Goal: Information Seeking & Learning: Learn about a topic

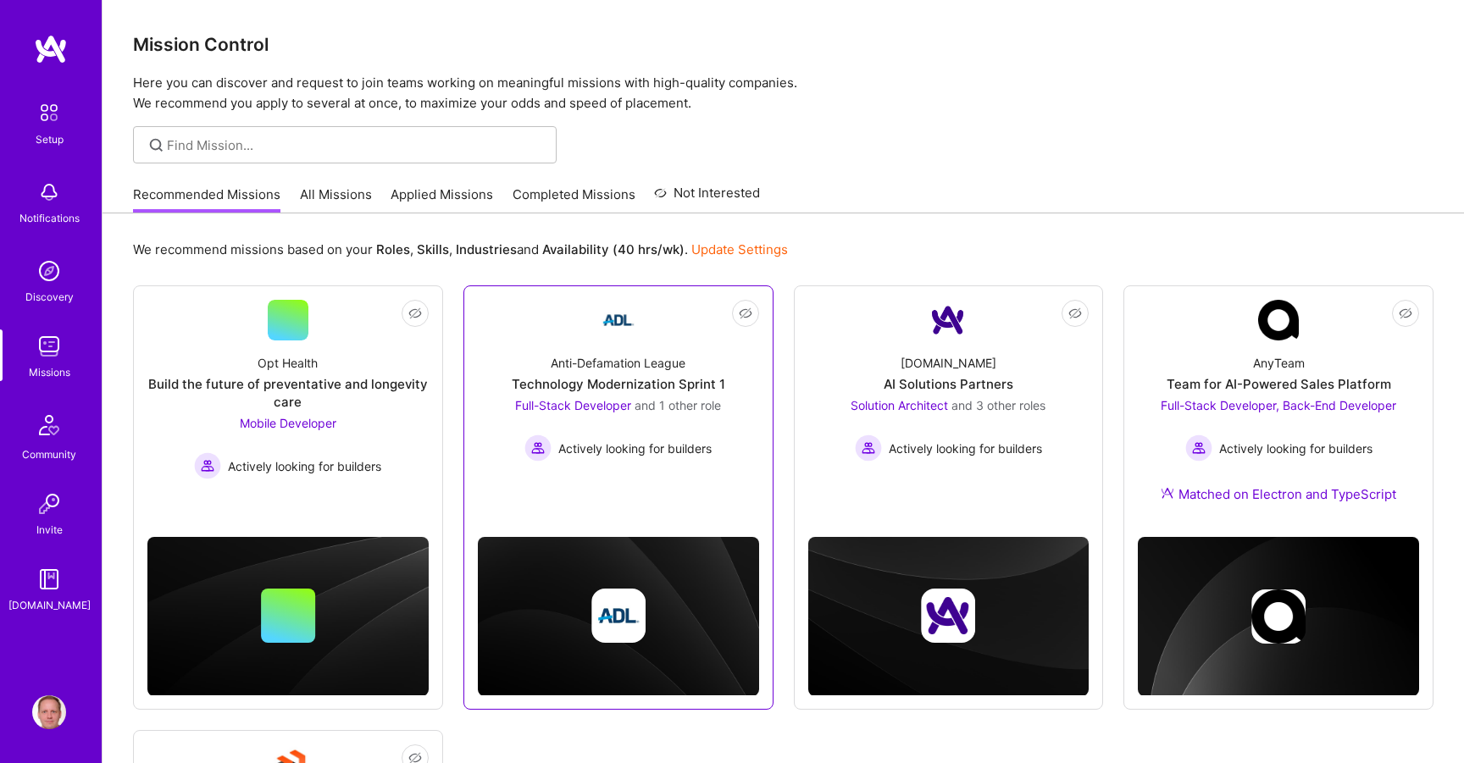
click at [525, 368] on div "Anti-Defamation League Technology Modernization Sprint 1 Full-Stack Developer a…" at bounding box center [618, 401] width 281 height 121
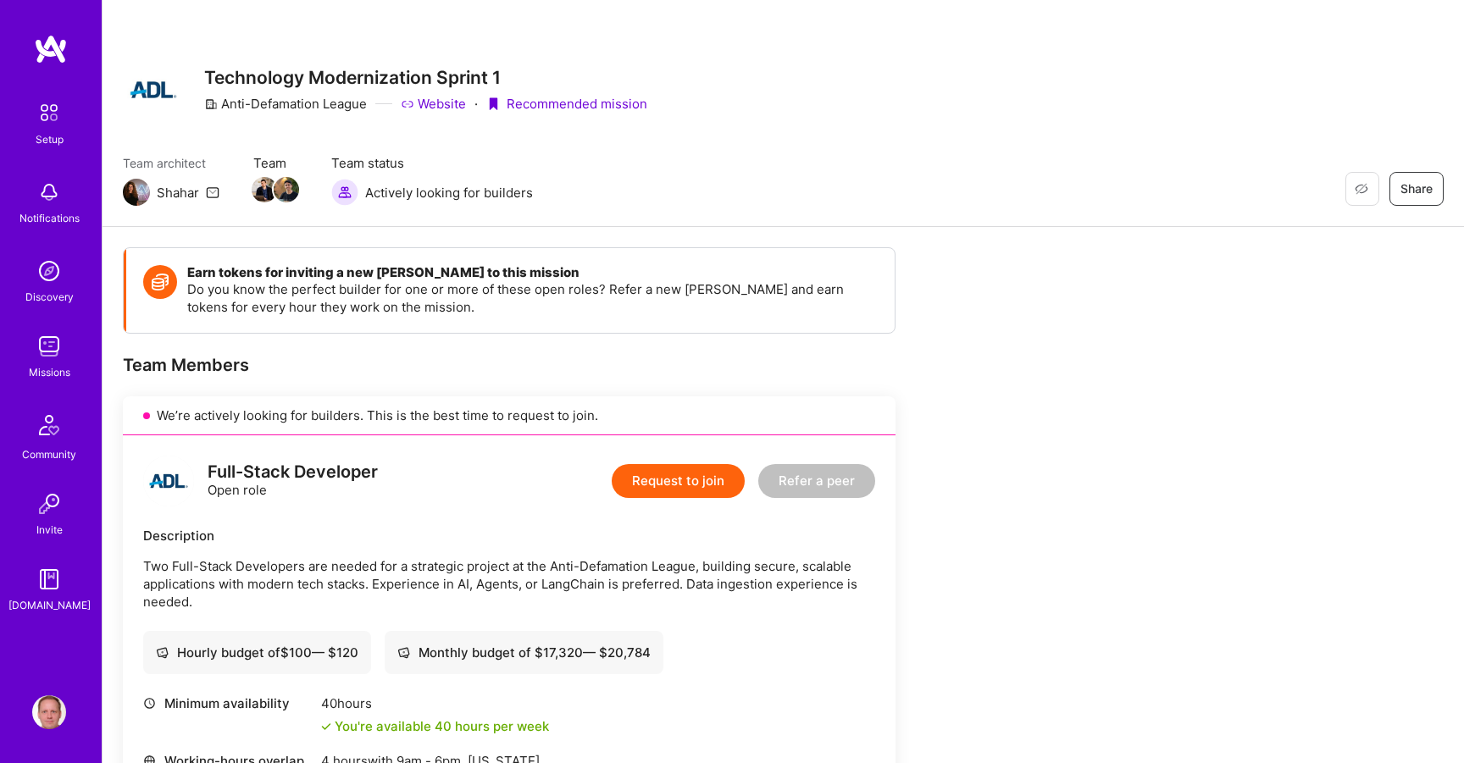
click at [509, 541] on div "Description" at bounding box center [509, 536] width 732 height 18
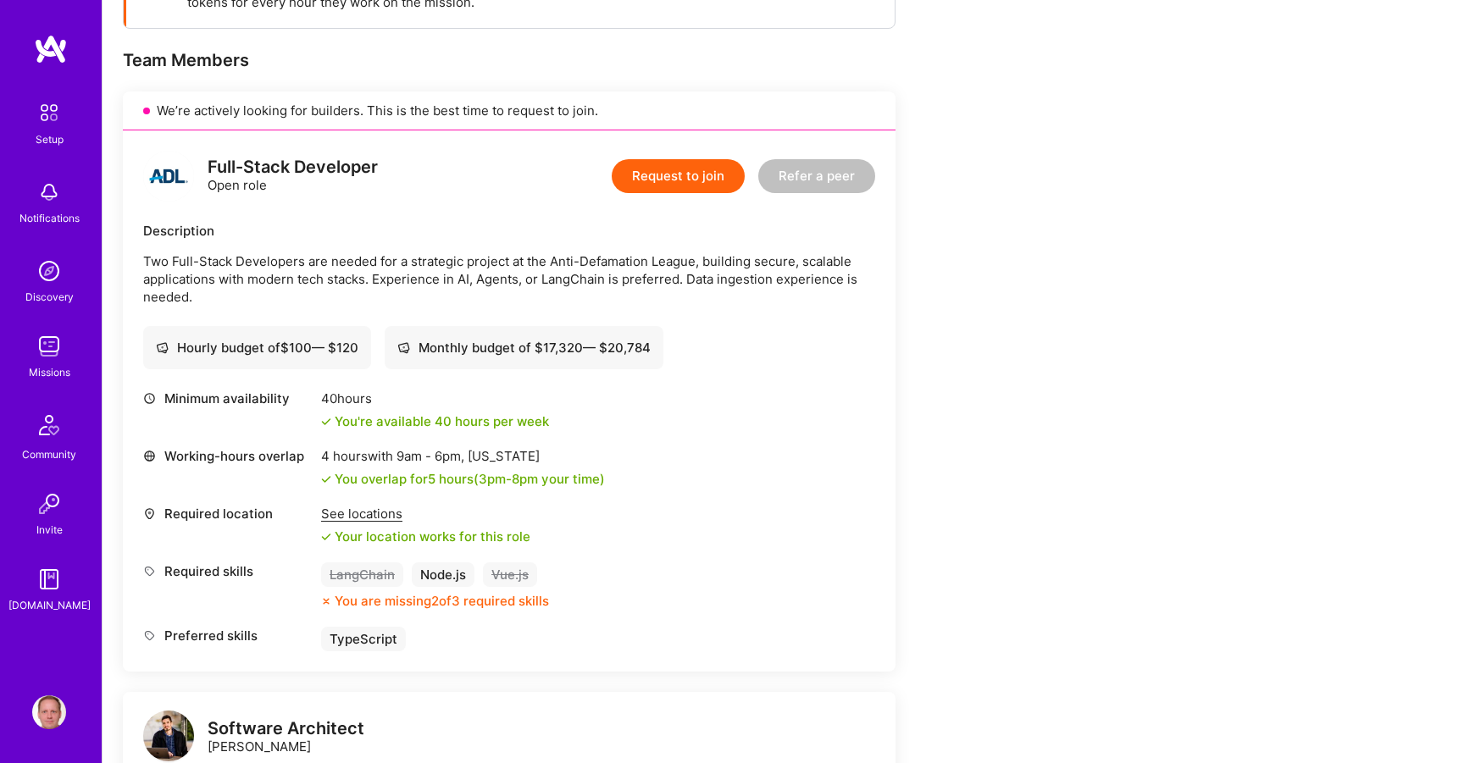
scroll to position [325, 0]
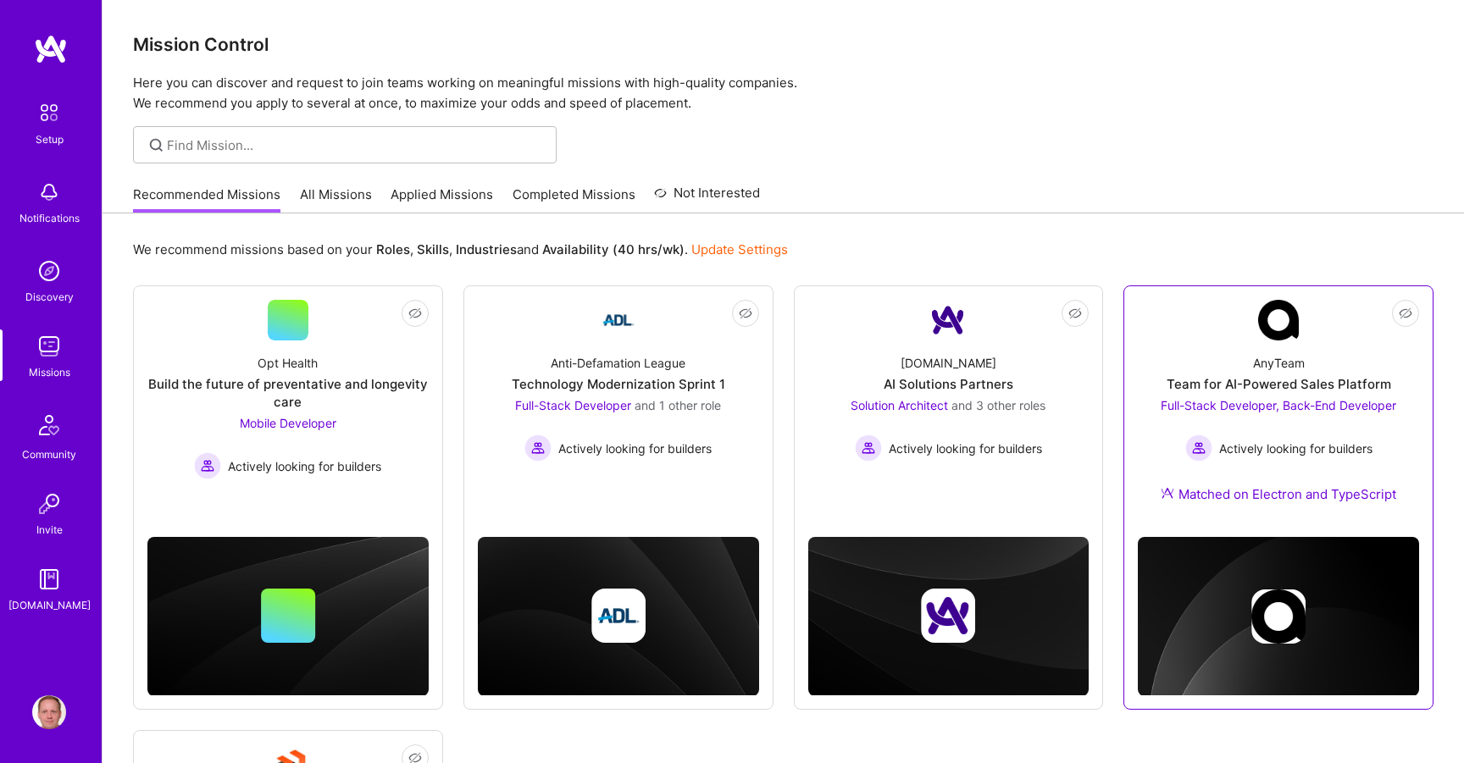
click at [1196, 342] on div "AnyTeam Team for AI-Powered Sales Platform Full-Stack Developer, Back-End Devel…" at bounding box center [1278, 432] width 281 height 183
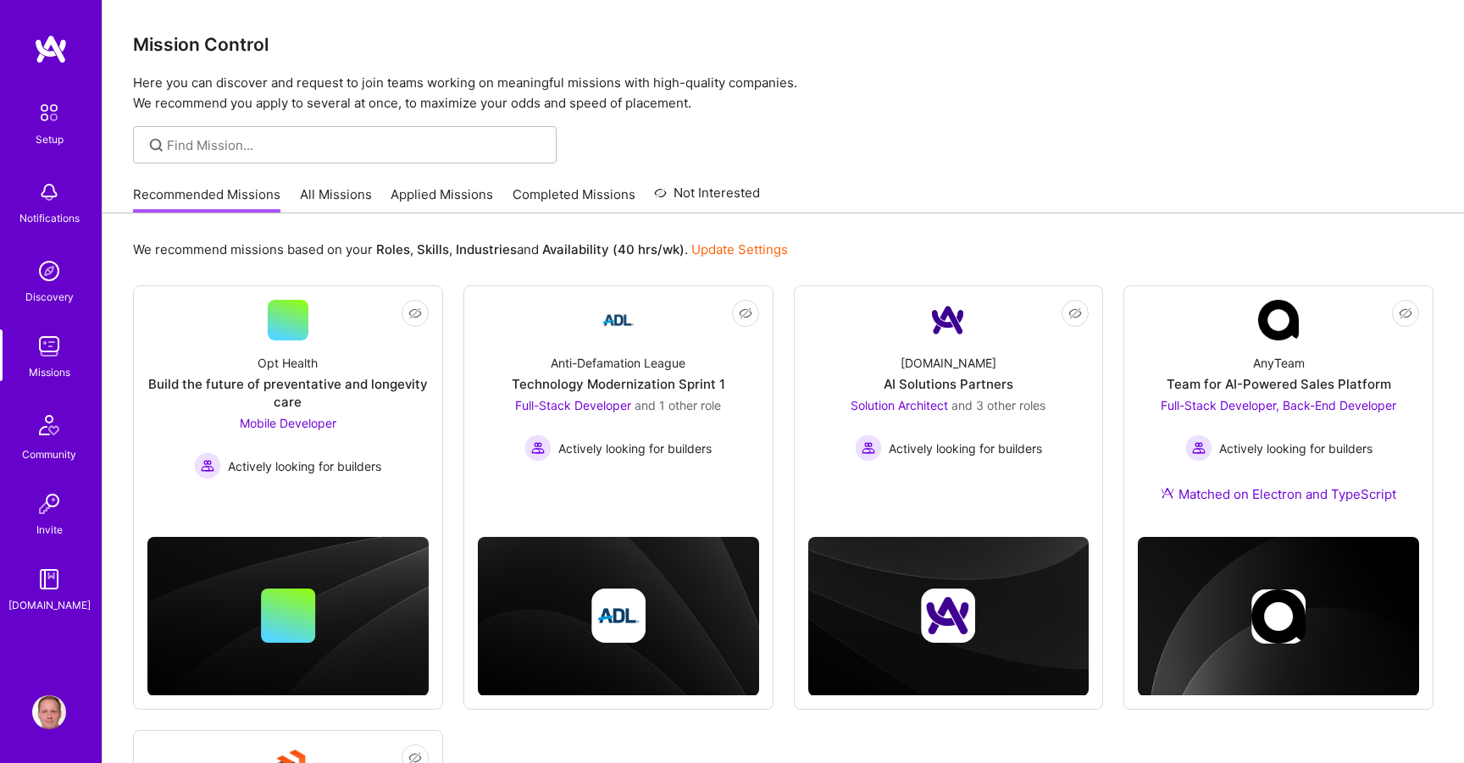
click at [402, 191] on link "Applied Missions" at bounding box center [442, 200] width 103 height 28
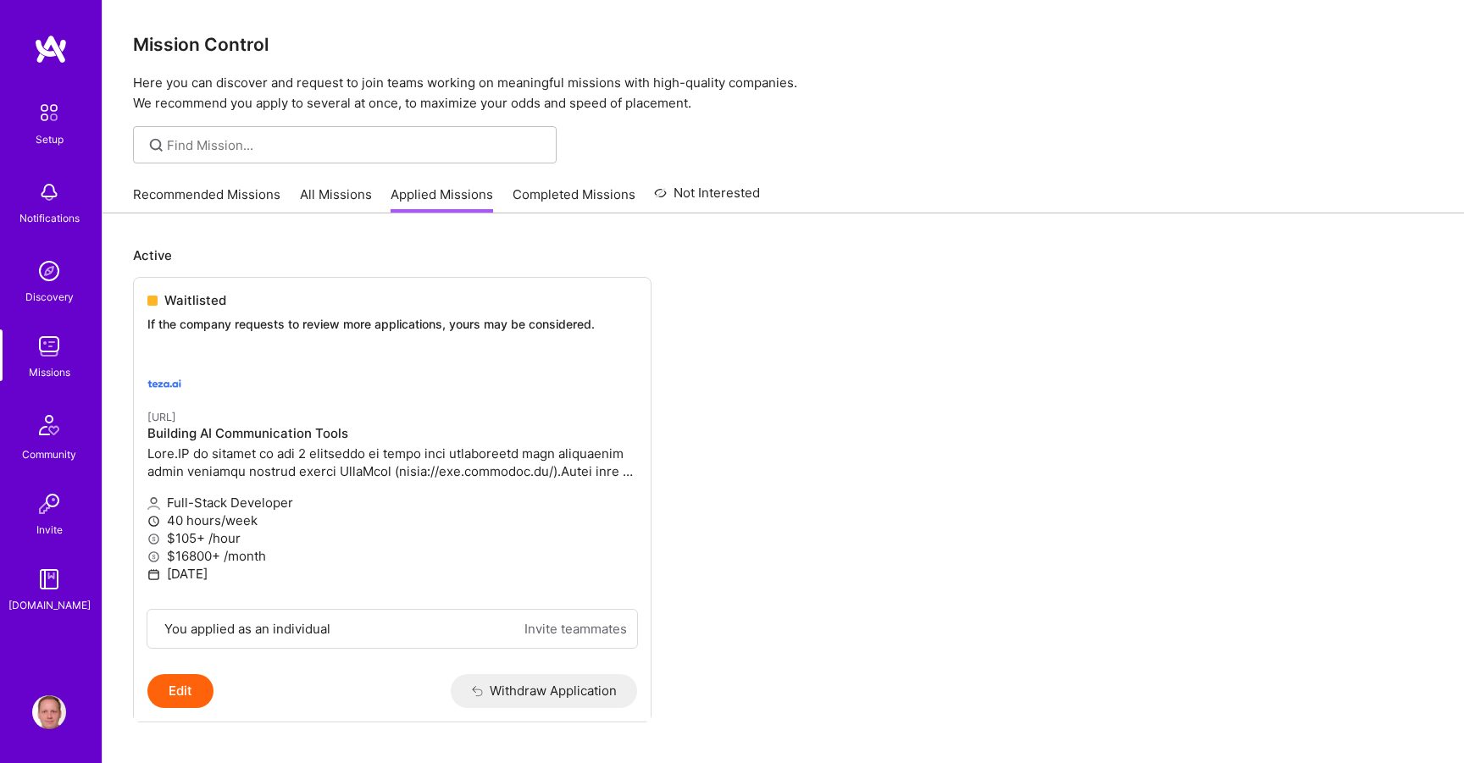
click at [325, 182] on div "Recommended Missions All Missions Applied Missions Completed Missions Not Inter…" at bounding box center [446, 194] width 627 height 36
click at [329, 201] on link "All Missions" at bounding box center [336, 200] width 72 height 28
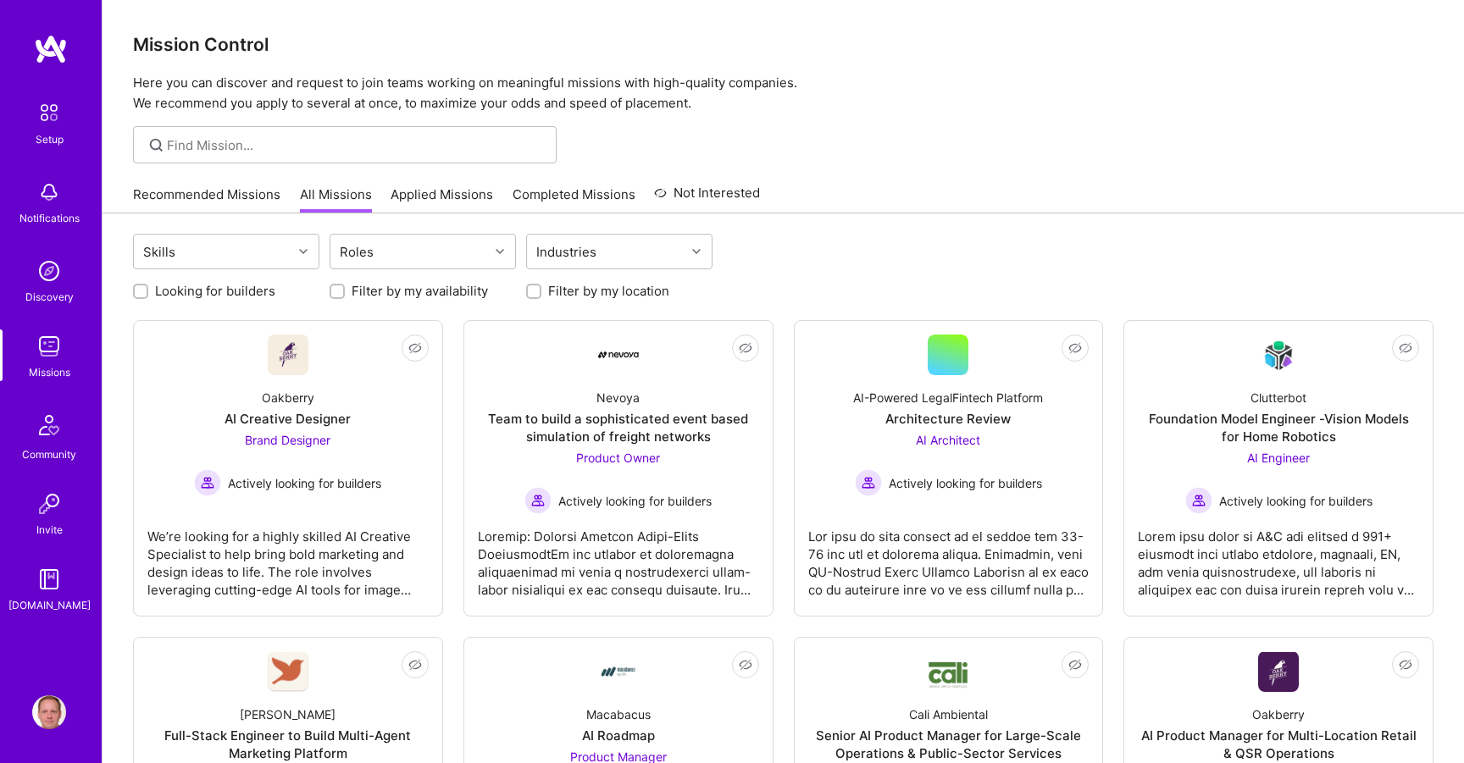
click at [226, 187] on link "Recommended Missions" at bounding box center [206, 200] width 147 height 28
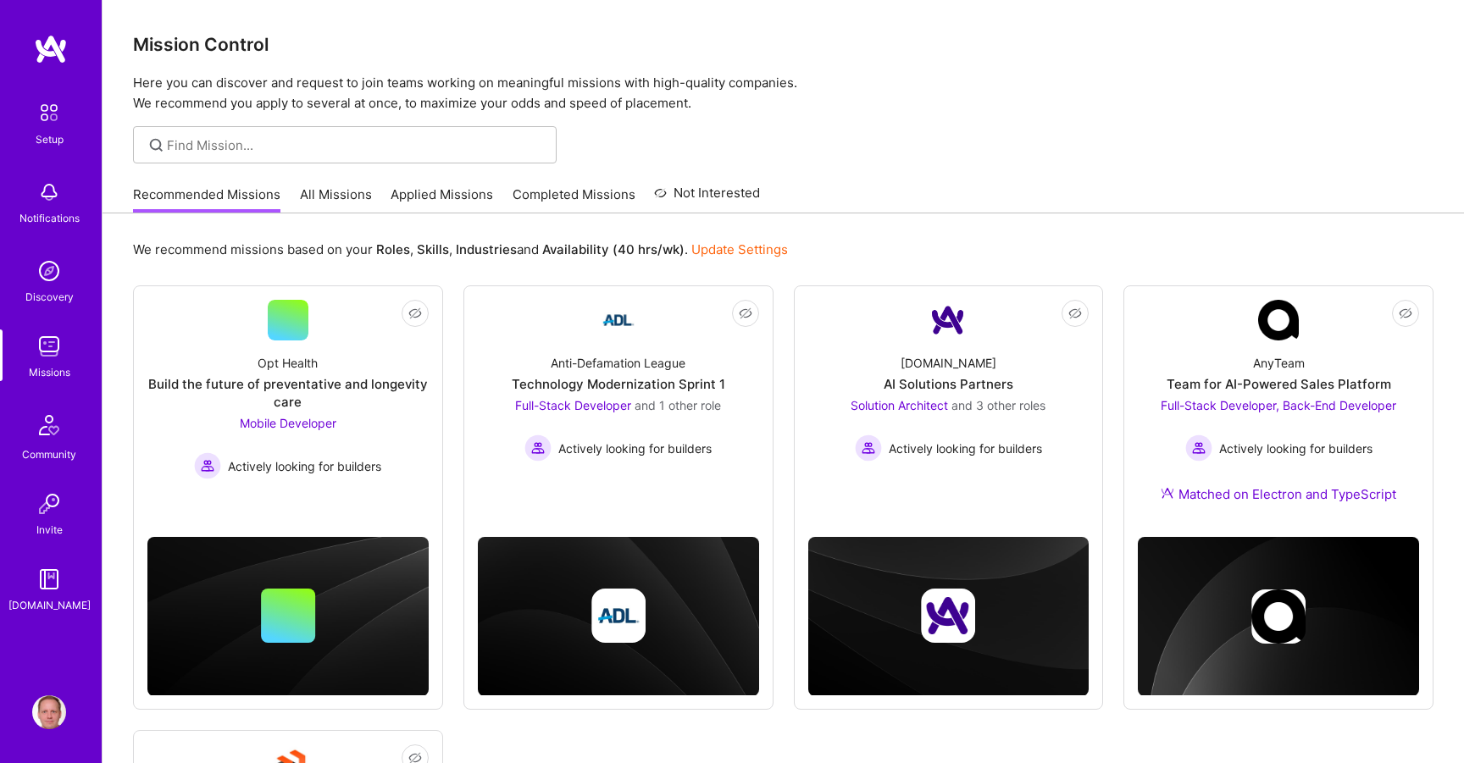
click at [317, 186] on link "All Missions" at bounding box center [336, 200] width 72 height 28
